Goal: Transaction & Acquisition: Purchase product/service

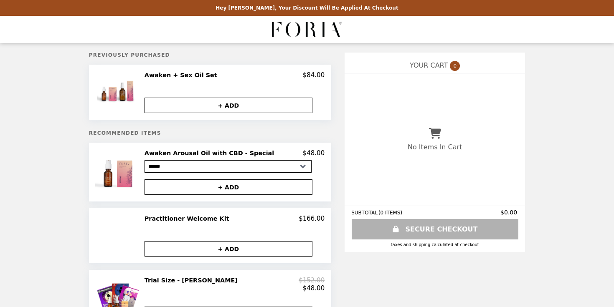
click at [170, 220] on h2 "Practitioner Welcome Kit" at bounding box center [189, 219] width 88 height 8
click at [216, 218] on h2 "Practitioner Welcome Kit" at bounding box center [189, 219] width 88 height 8
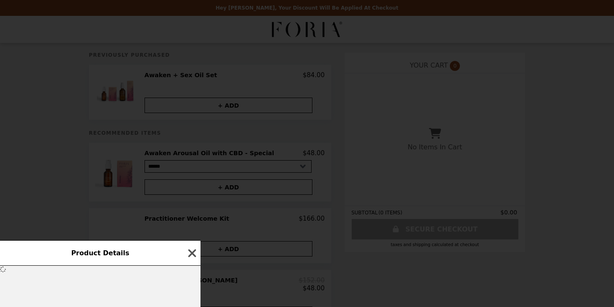
click at [193, 255] on icon "button" at bounding box center [192, 253] width 8 height 8
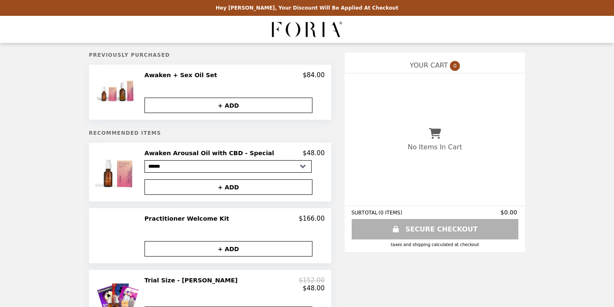
click at [328, 31] on img "Main" at bounding box center [307, 29] width 70 height 17
click at [212, 252] on button "+ ADD" at bounding box center [229, 248] width 168 height 15
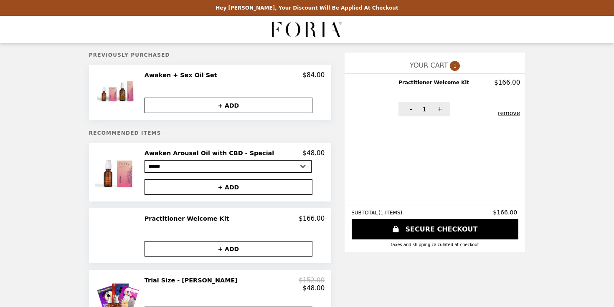
click at [412, 83] on h2 "Practitioner Welcome Kit" at bounding box center [436, 83] width 74 height 8
